Goal: Transaction & Acquisition: Purchase product/service

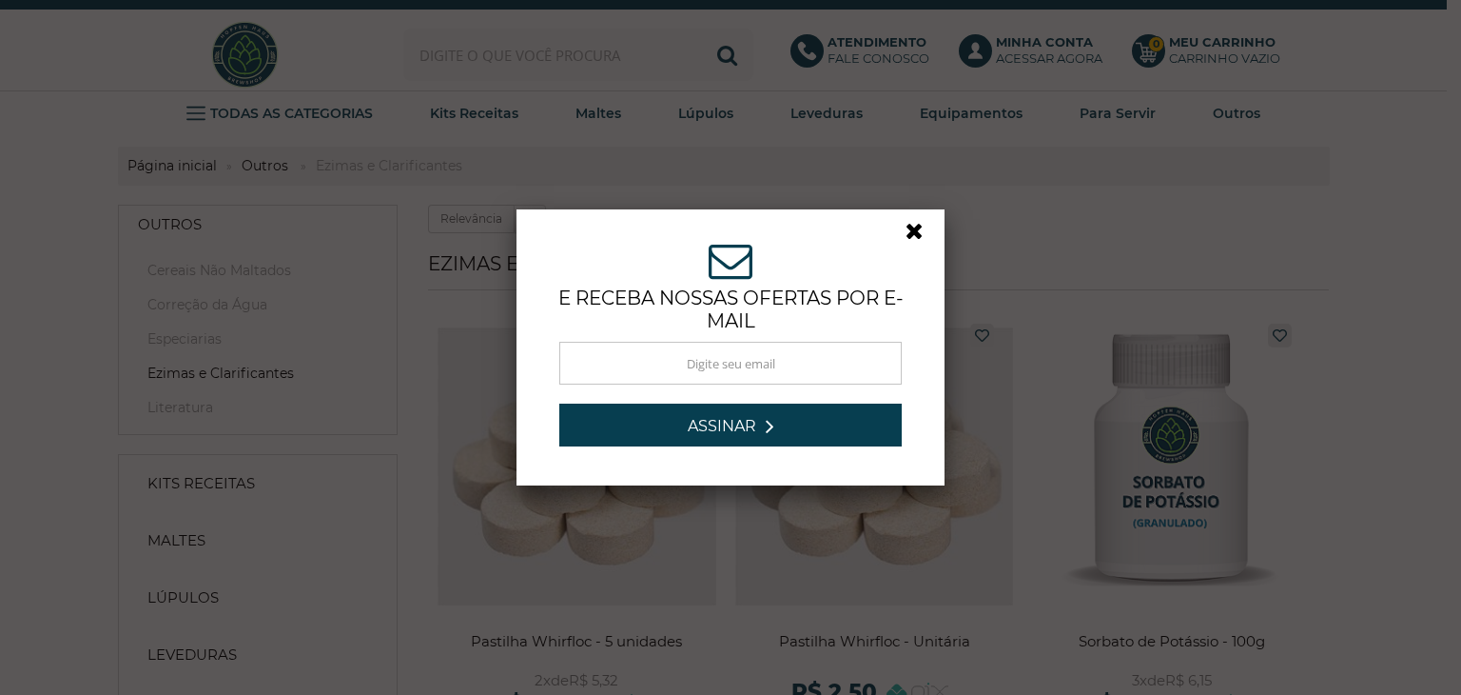
click at [906, 228] on link at bounding box center [923, 236] width 34 height 34
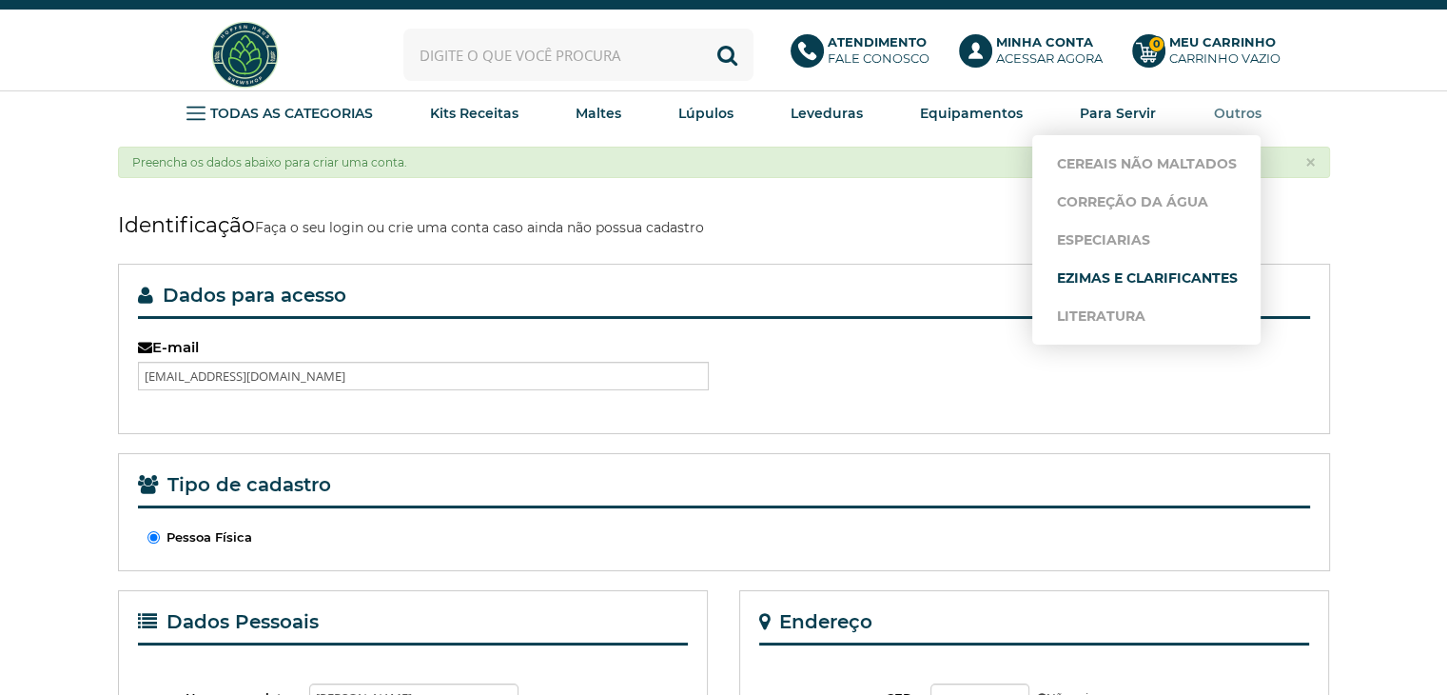
click at [1104, 278] on link "Ezimas e Clarificantes" at bounding box center [1146, 278] width 181 height 38
